Goal: Transaction & Acquisition: Subscribe to service/newsletter

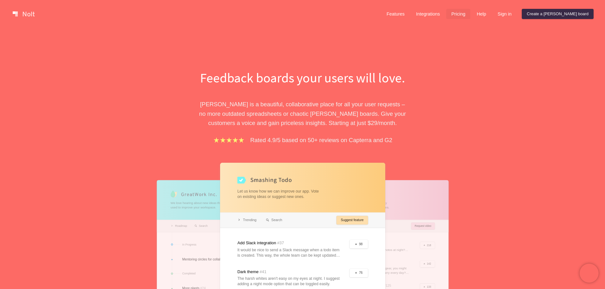
click at [470, 19] on link "Pricing" at bounding box center [458, 14] width 24 height 10
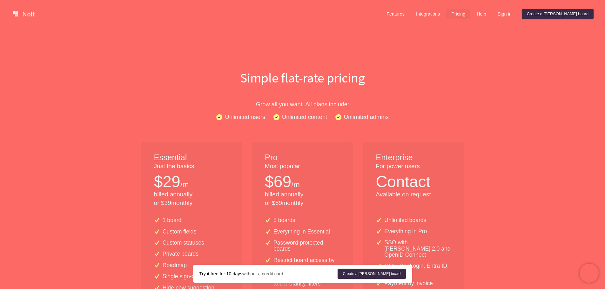
drag, startPoint x: 531, startPoint y: 211, endPoint x: 562, endPoint y: 67, distance: 147.5
click at [381, 271] on link "Create a [PERSON_NAME] board" at bounding box center [372, 274] width 68 height 10
click at [28, 19] on div at bounding box center [195, 14] width 370 height 13
click at [27, 15] on link at bounding box center [23, 14] width 27 height 10
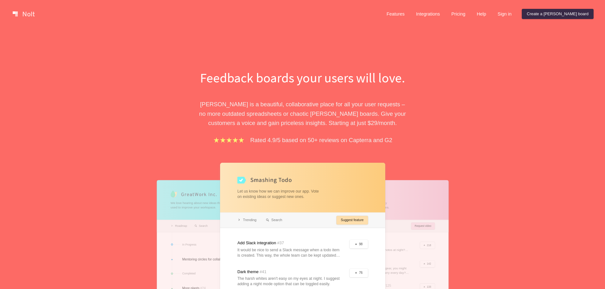
click at [250, 79] on h1 "Feedback boards your users will love." at bounding box center [302, 78] width 219 height 18
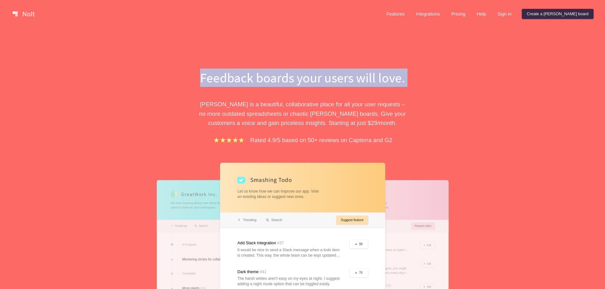
click at [250, 79] on h1 "Feedback boards your users will love." at bounding box center [302, 78] width 219 height 18
